Goal: Task Accomplishment & Management: Use online tool/utility

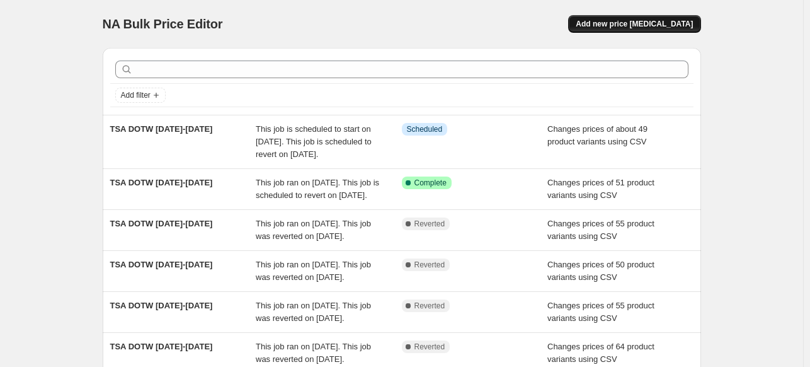
click at [638, 23] on span "Add new price change job" at bounding box center [634, 24] width 117 height 10
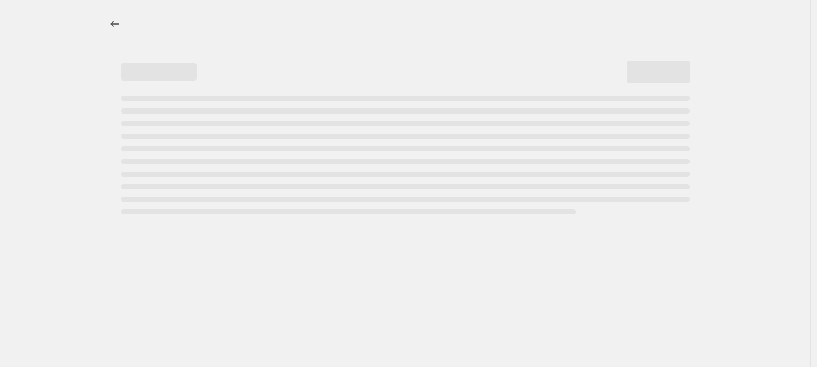
select select "percentage"
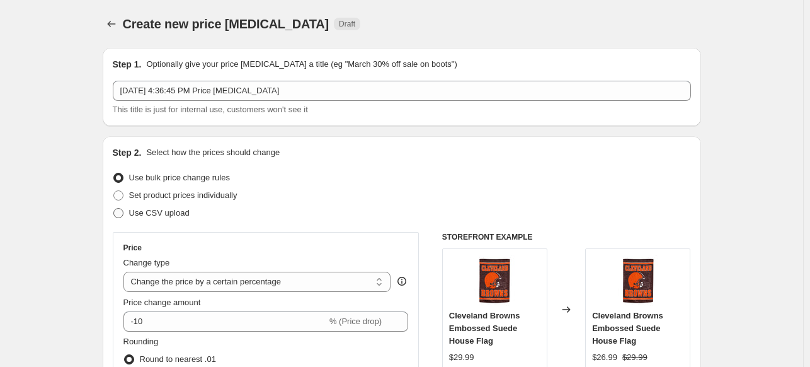
click at [121, 210] on span at bounding box center [118, 213] width 10 height 10
click at [114, 209] on input "Use CSV upload" at bounding box center [113, 208] width 1 height 1
radio input "true"
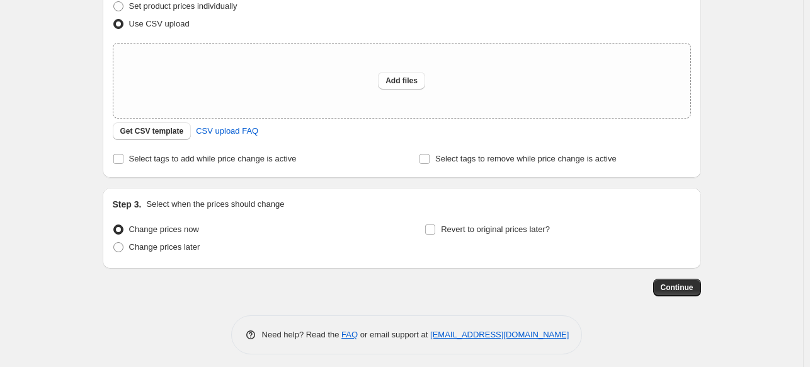
scroll to position [195, 0]
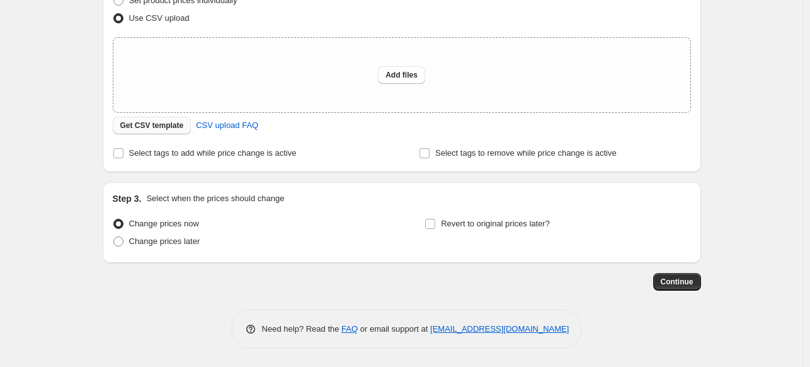
click at [156, 123] on span "Get CSV template" at bounding box center [152, 125] width 64 height 10
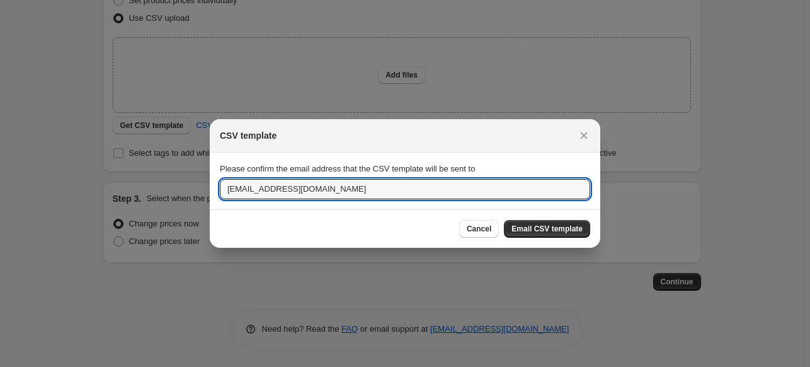
drag, startPoint x: 366, startPoint y: 180, endPoint x: 166, endPoint y: 166, distance: 200.3
click at [166, 366] on div "CSV template Please confirm the email address that the CSV template will be sen…" at bounding box center [405, 367] width 810 height 0
type input "majohnson@myevergreen.com"
click at [536, 236] on button "Email CSV template" at bounding box center [547, 229] width 86 height 18
